Goal: Information Seeking & Learning: Check status

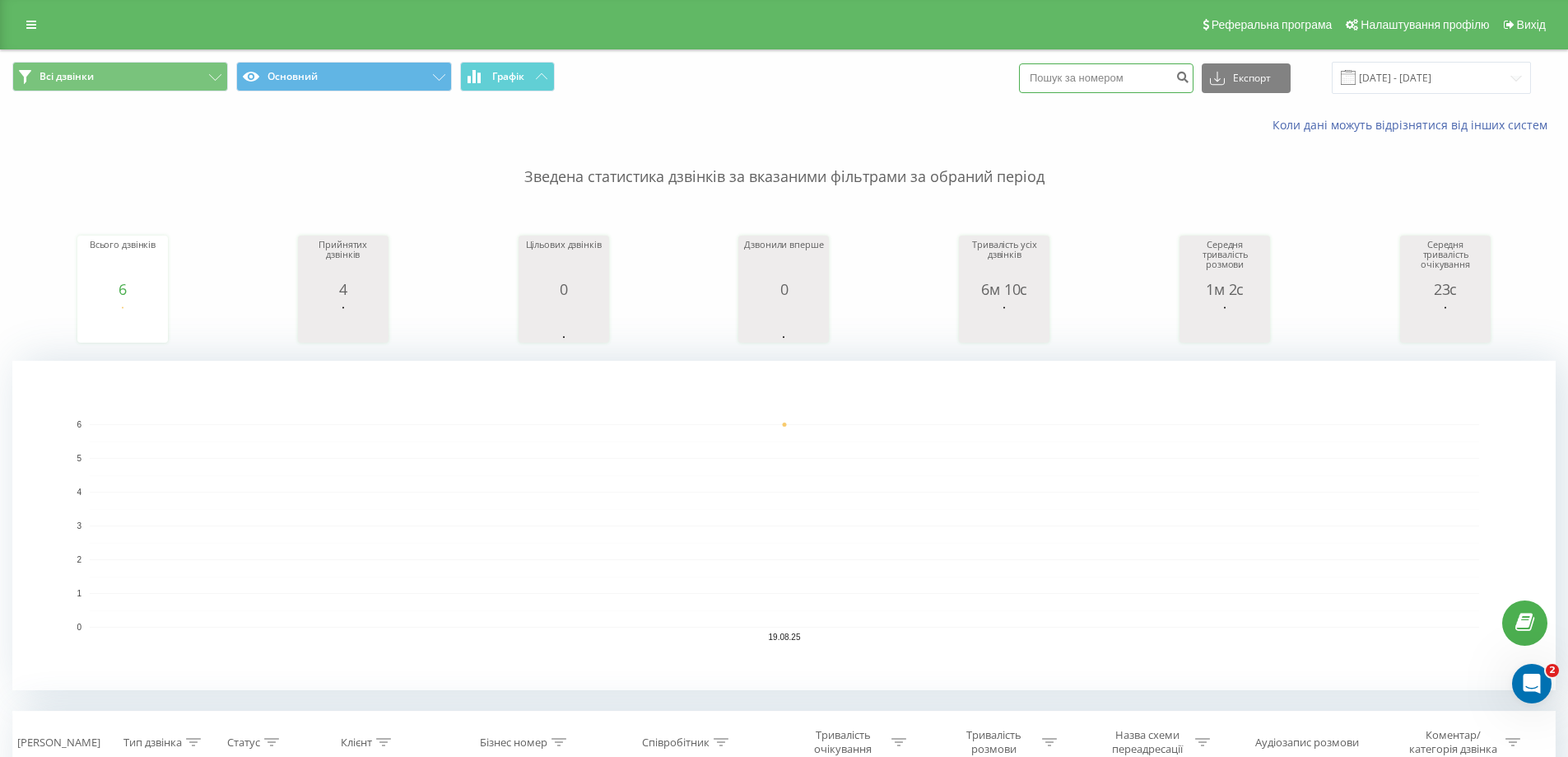
click at [1112, 81] on input at bounding box center [1106, 78] width 175 height 30
paste input "0674680458"
type input "0674680458"
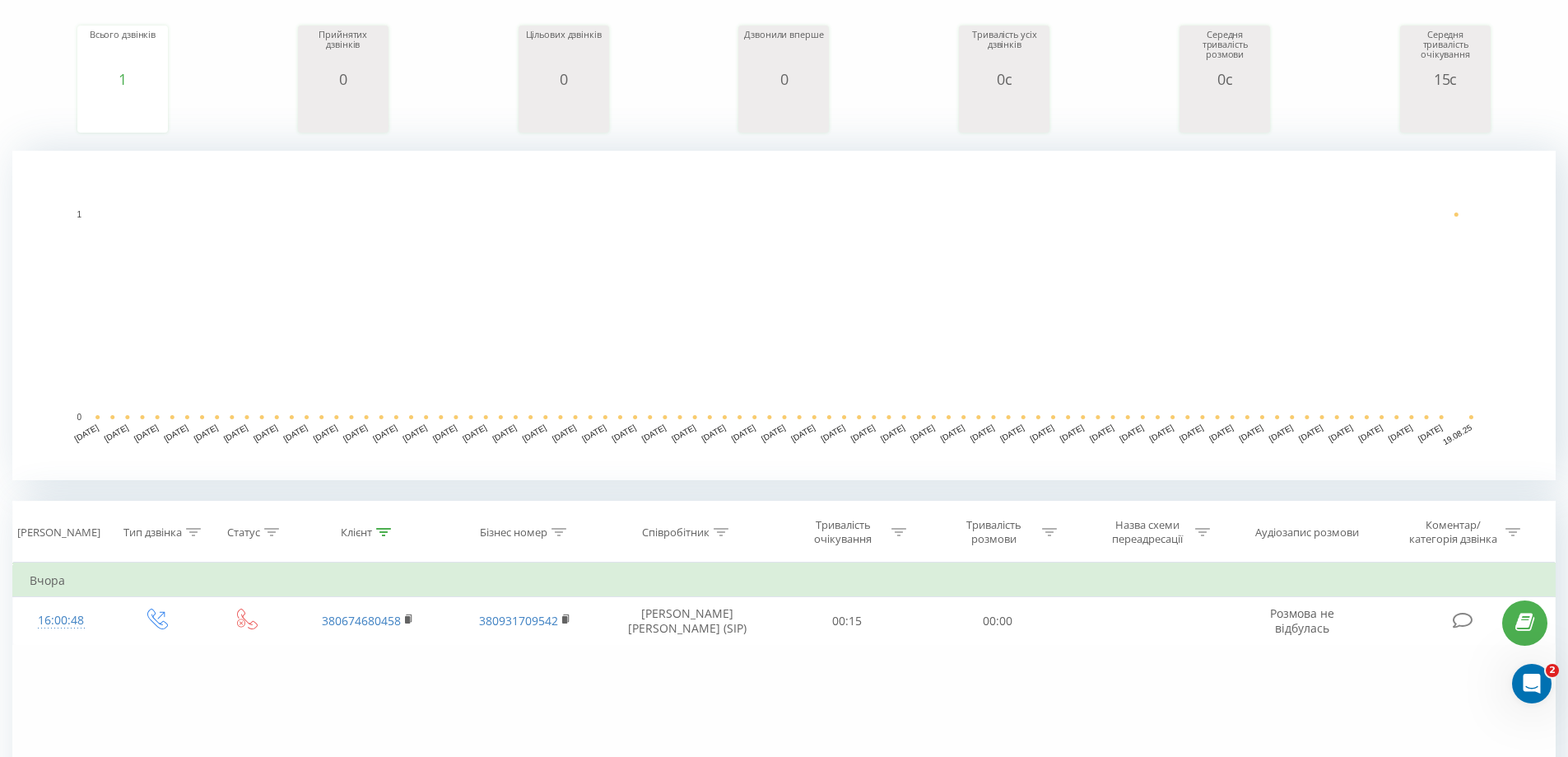
scroll to position [448, 0]
